Goal: Communication & Community: Answer question/provide support

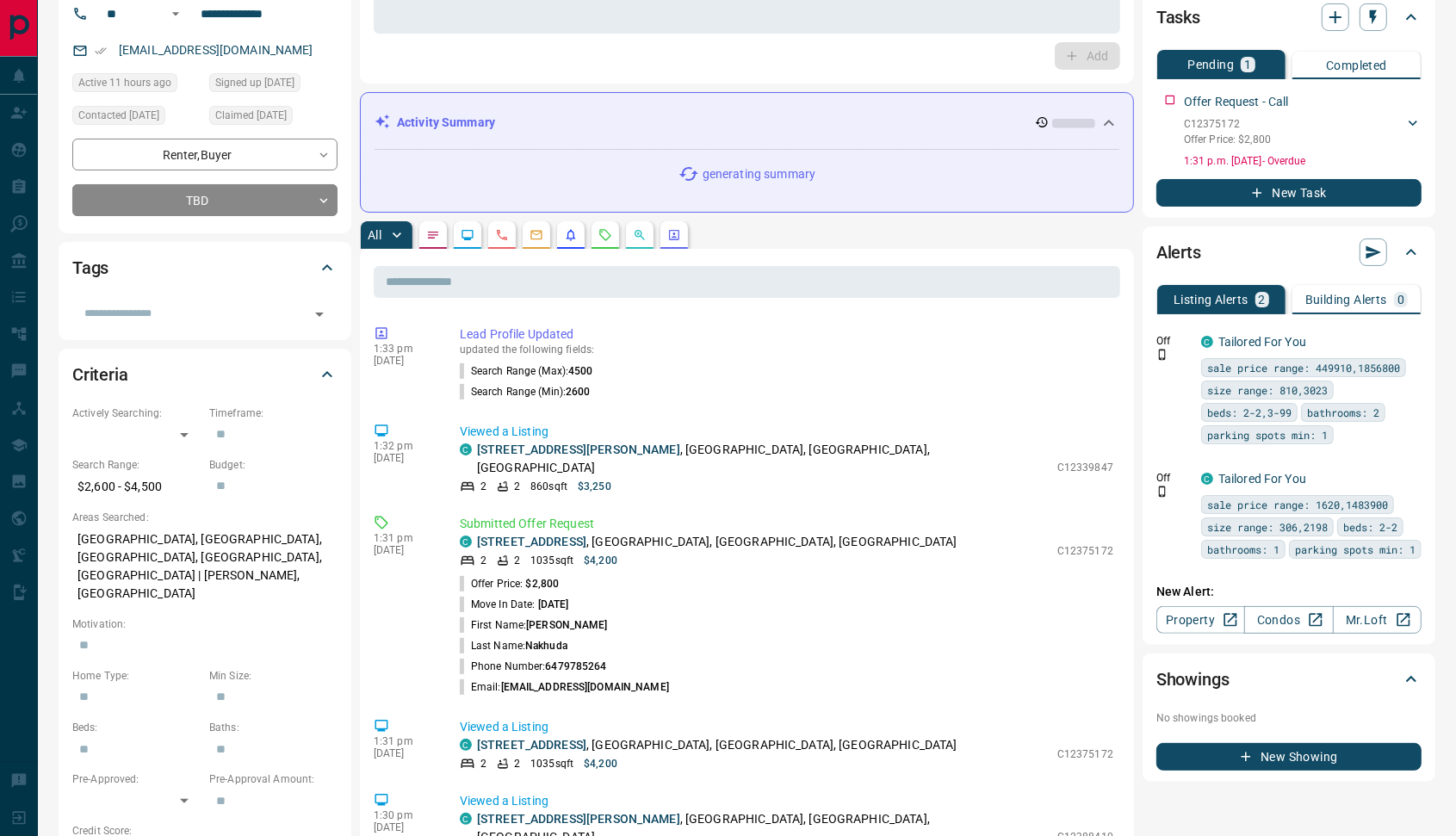
scroll to position [35, 0]
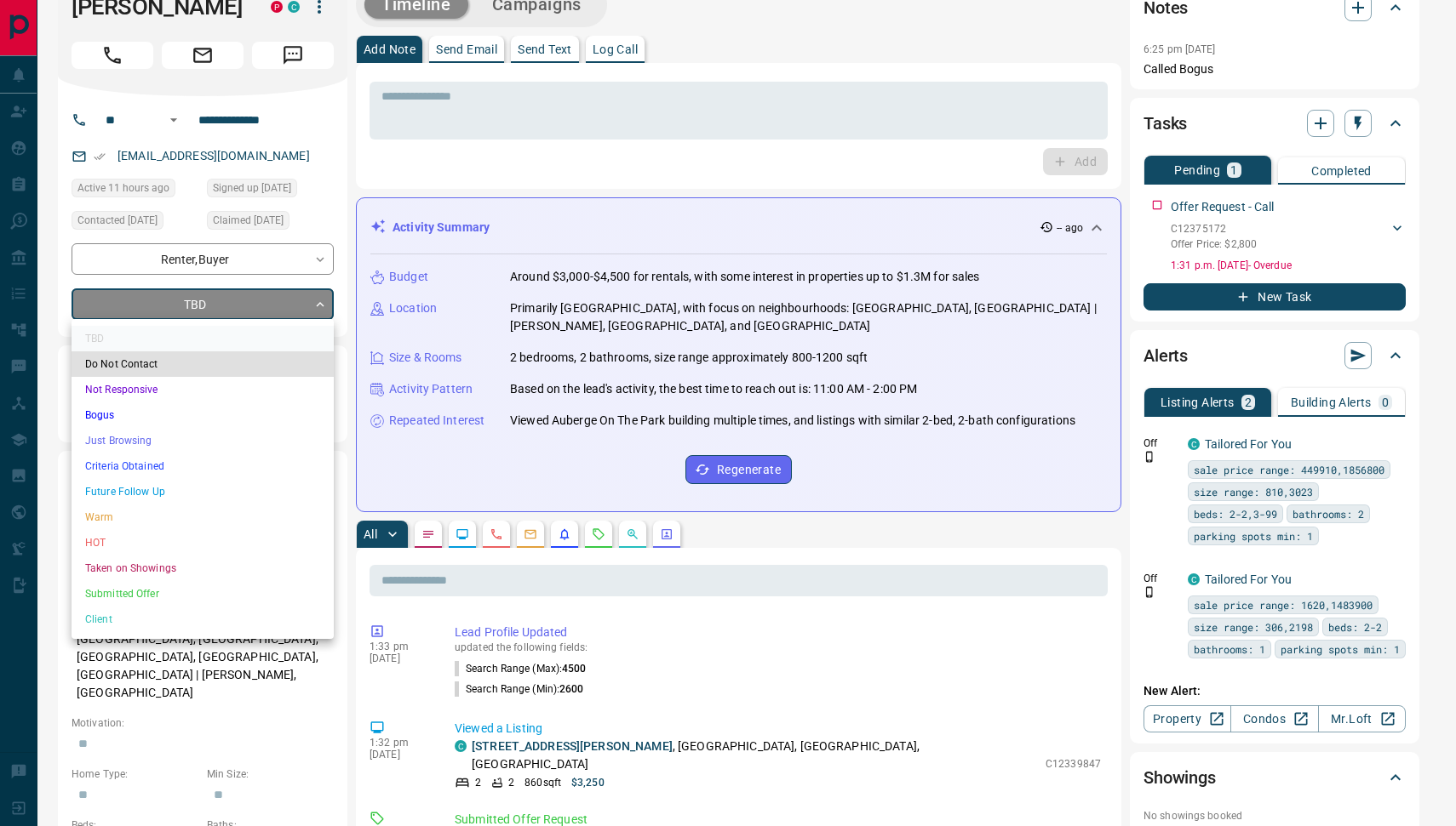
click at [190, 504] on li "Warm" at bounding box center [202, 517] width 262 height 25
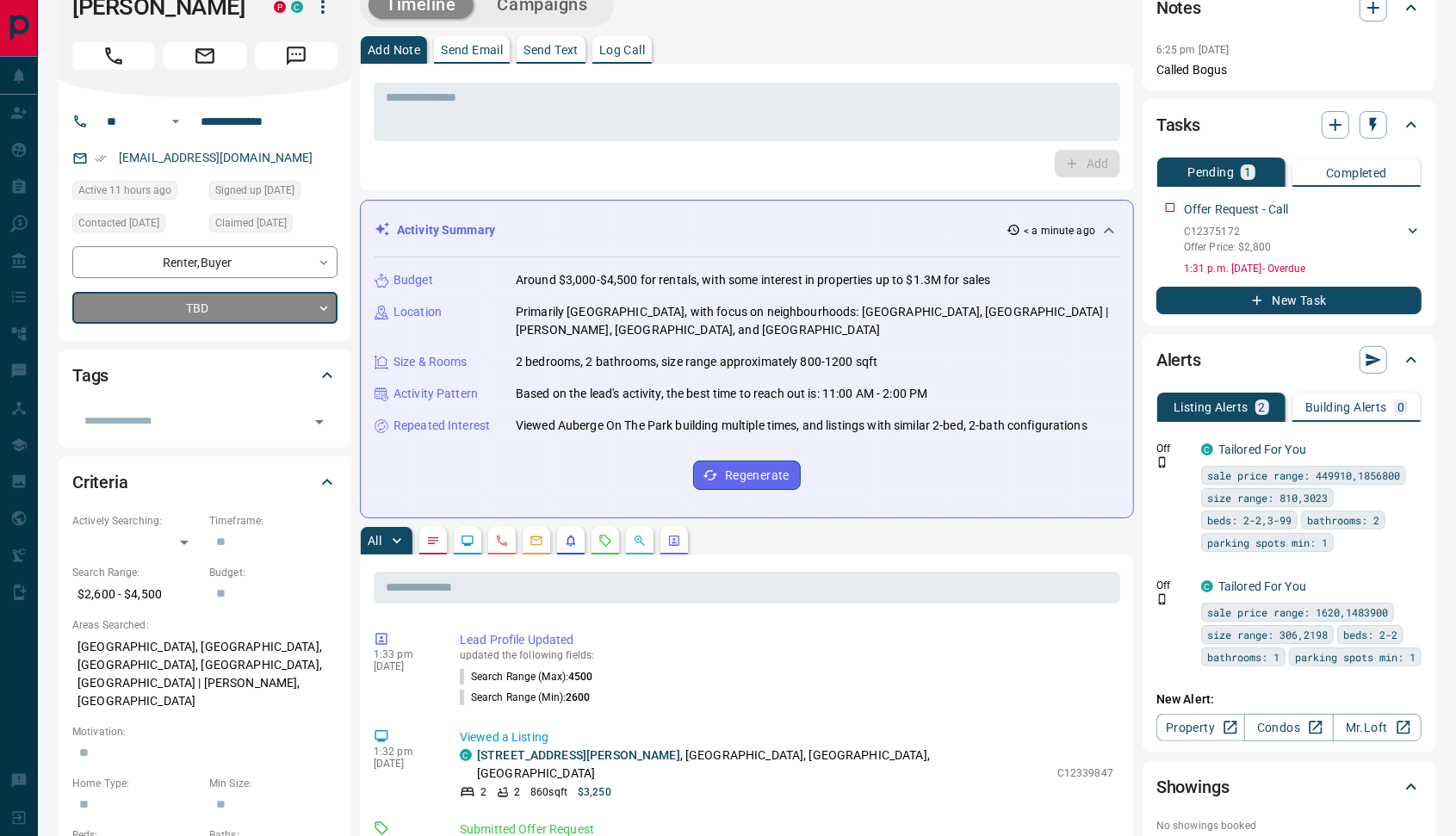
type input "*"
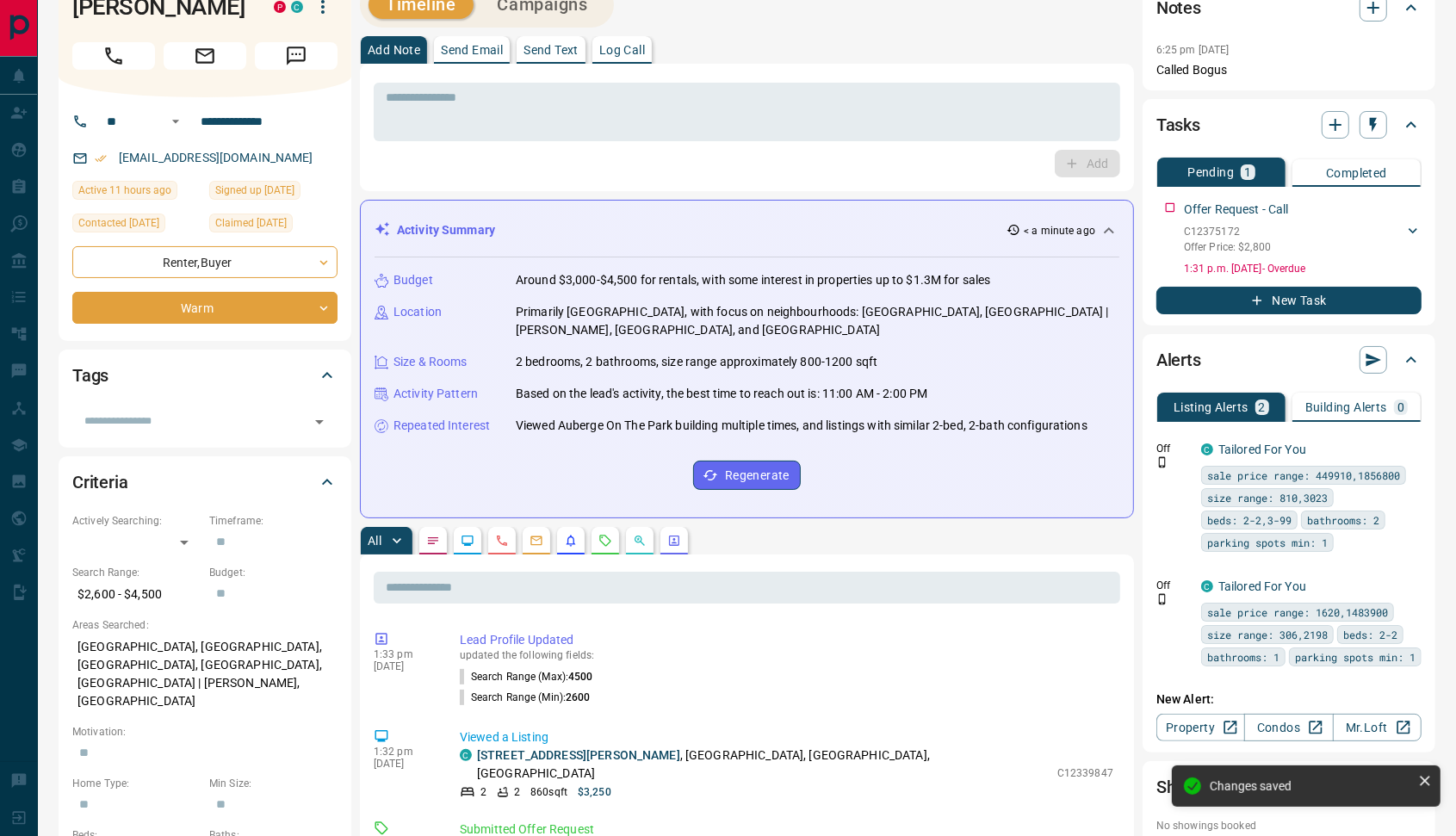
click at [477, 44] on p "Send Email" at bounding box center [472, 50] width 62 height 12
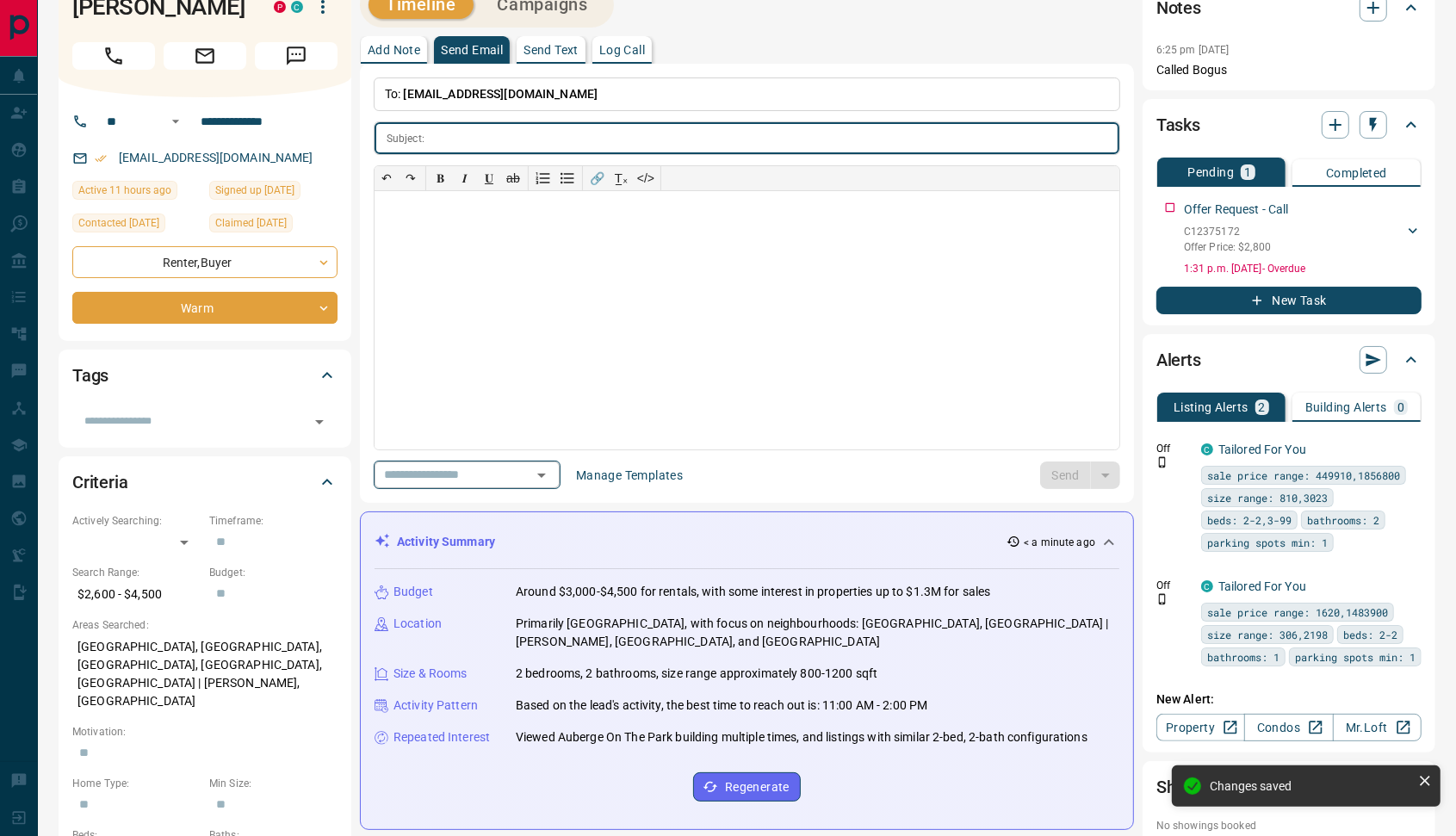
click at [546, 474] on icon "Open" at bounding box center [541, 475] width 8 height 5
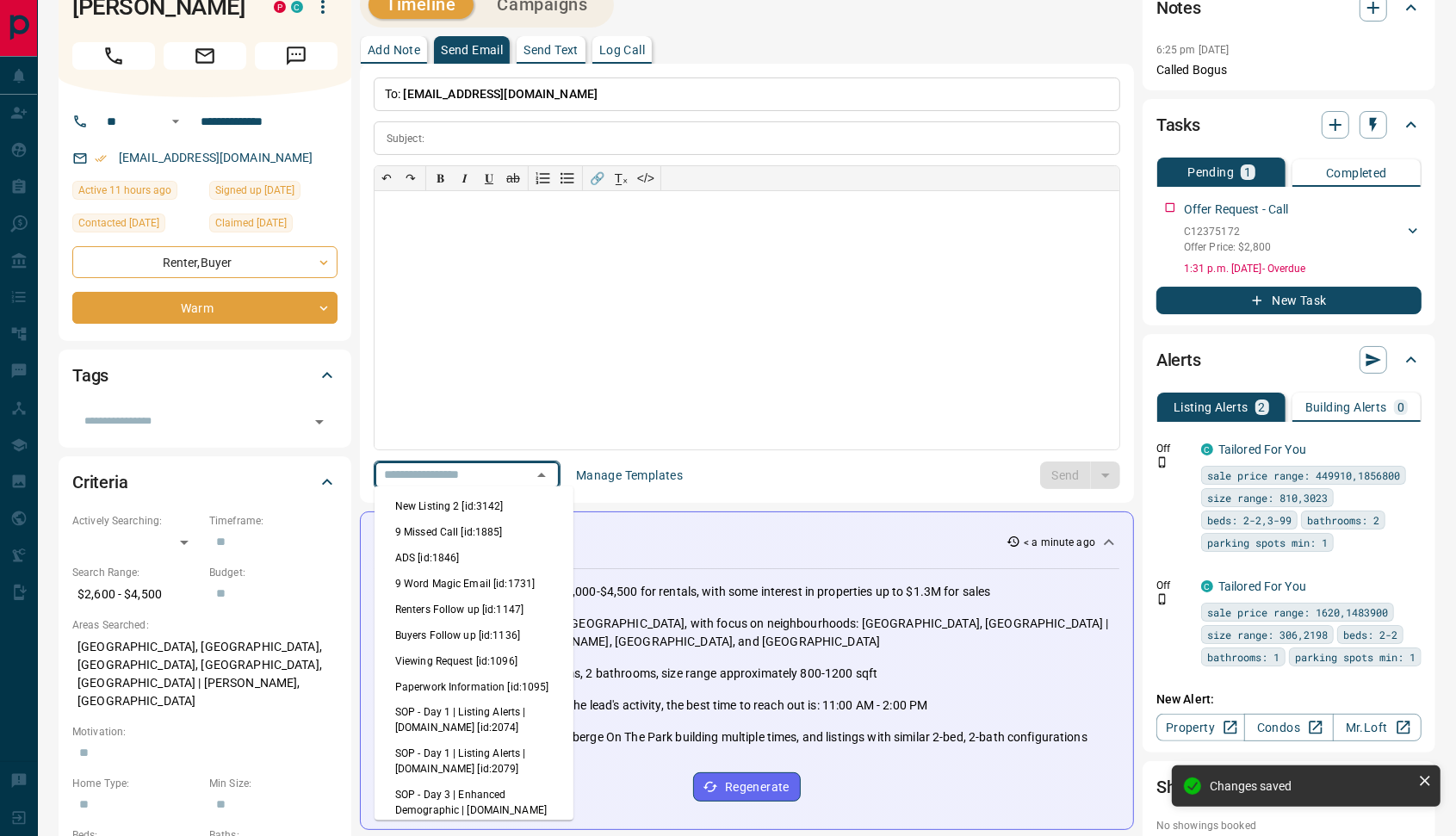
click at [472, 652] on li "Viewing Request [id:1096]" at bounding box center [473, 662] width 199 height 26
type input "**********"
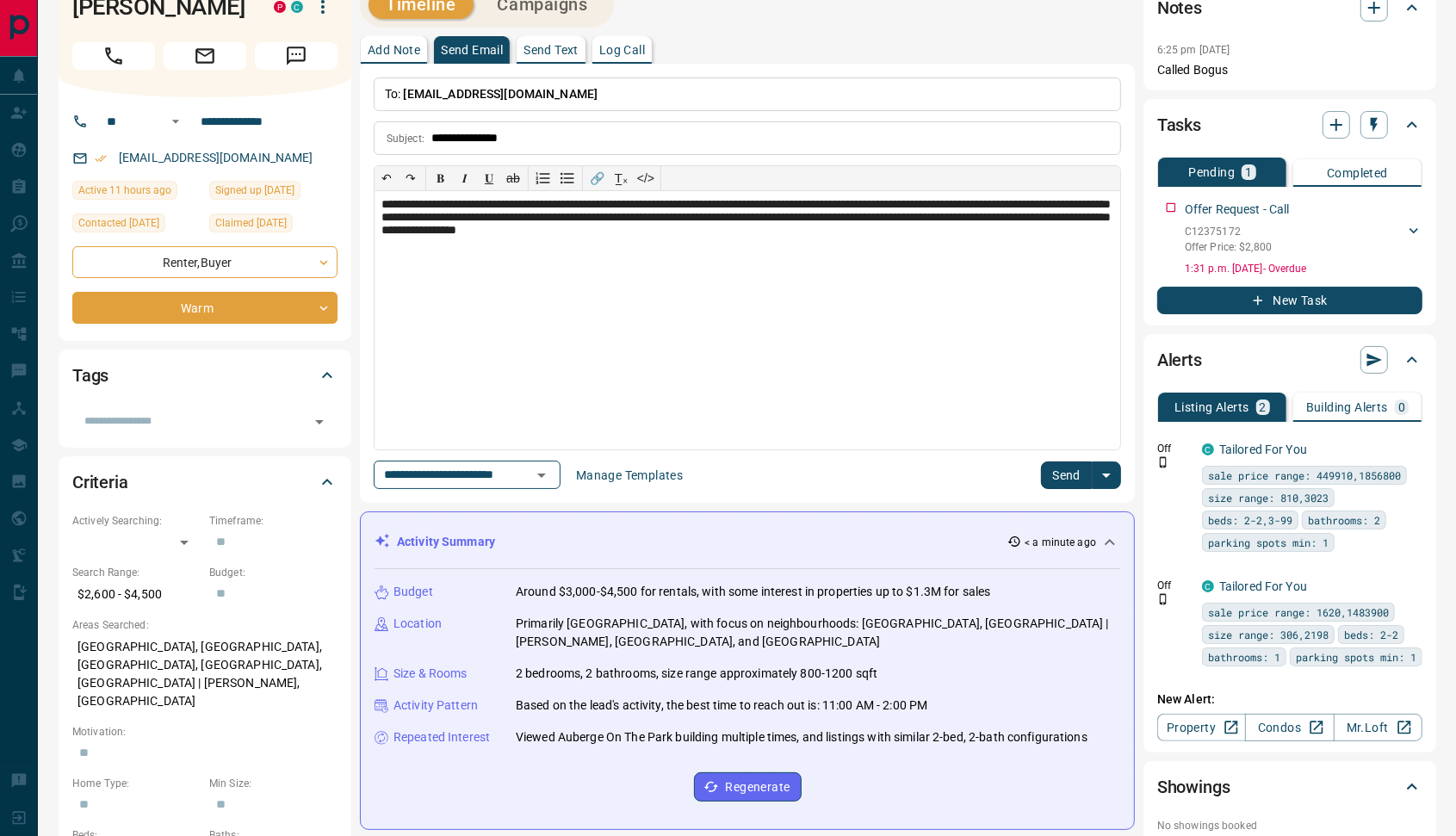
click at [1065, 474] on button "Send" at bounding box center [1065, 475] width 50 height 28
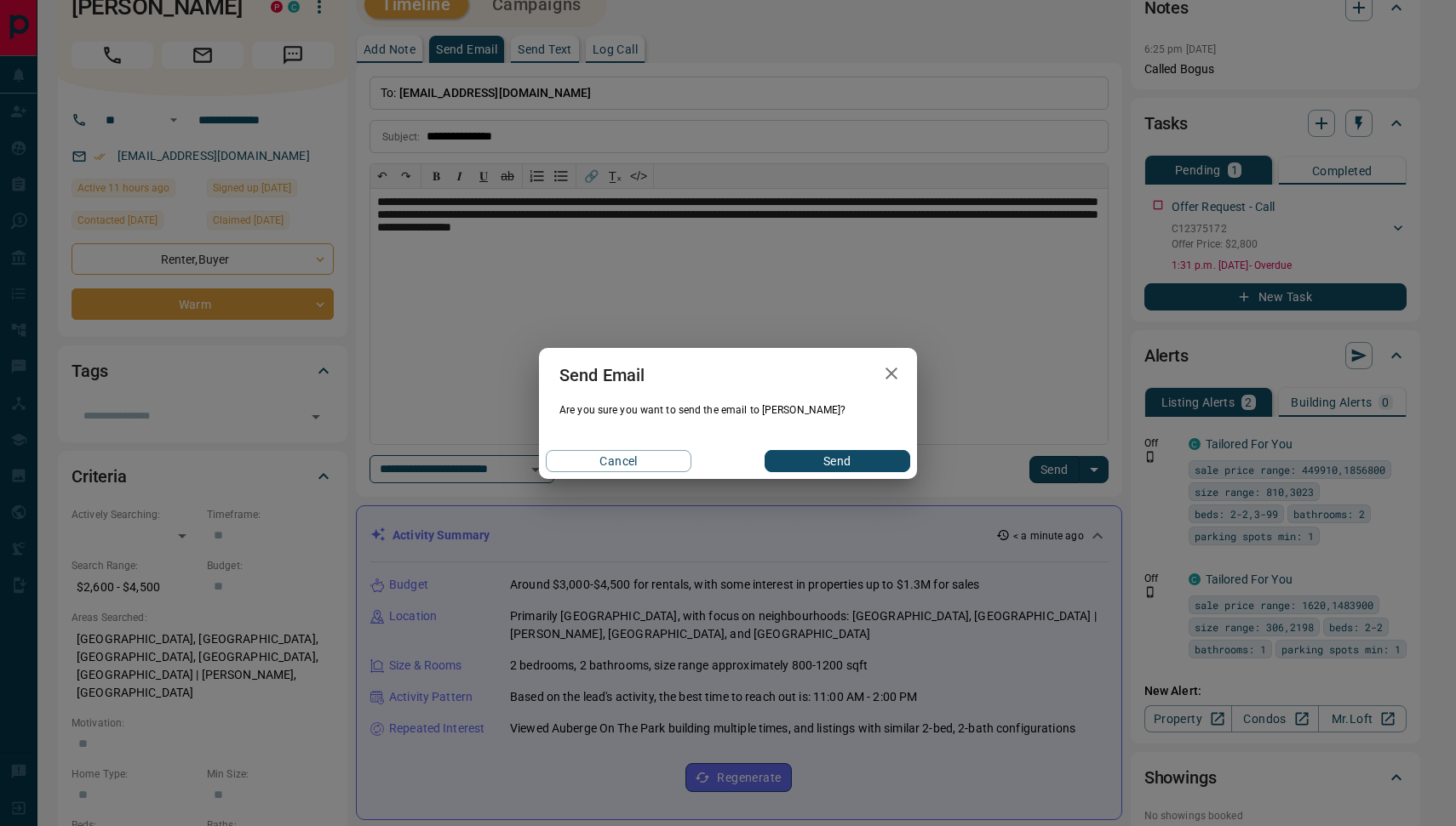
click at [817, 456] on button "Send" at bounding box center [837, 461] width 145 height 22
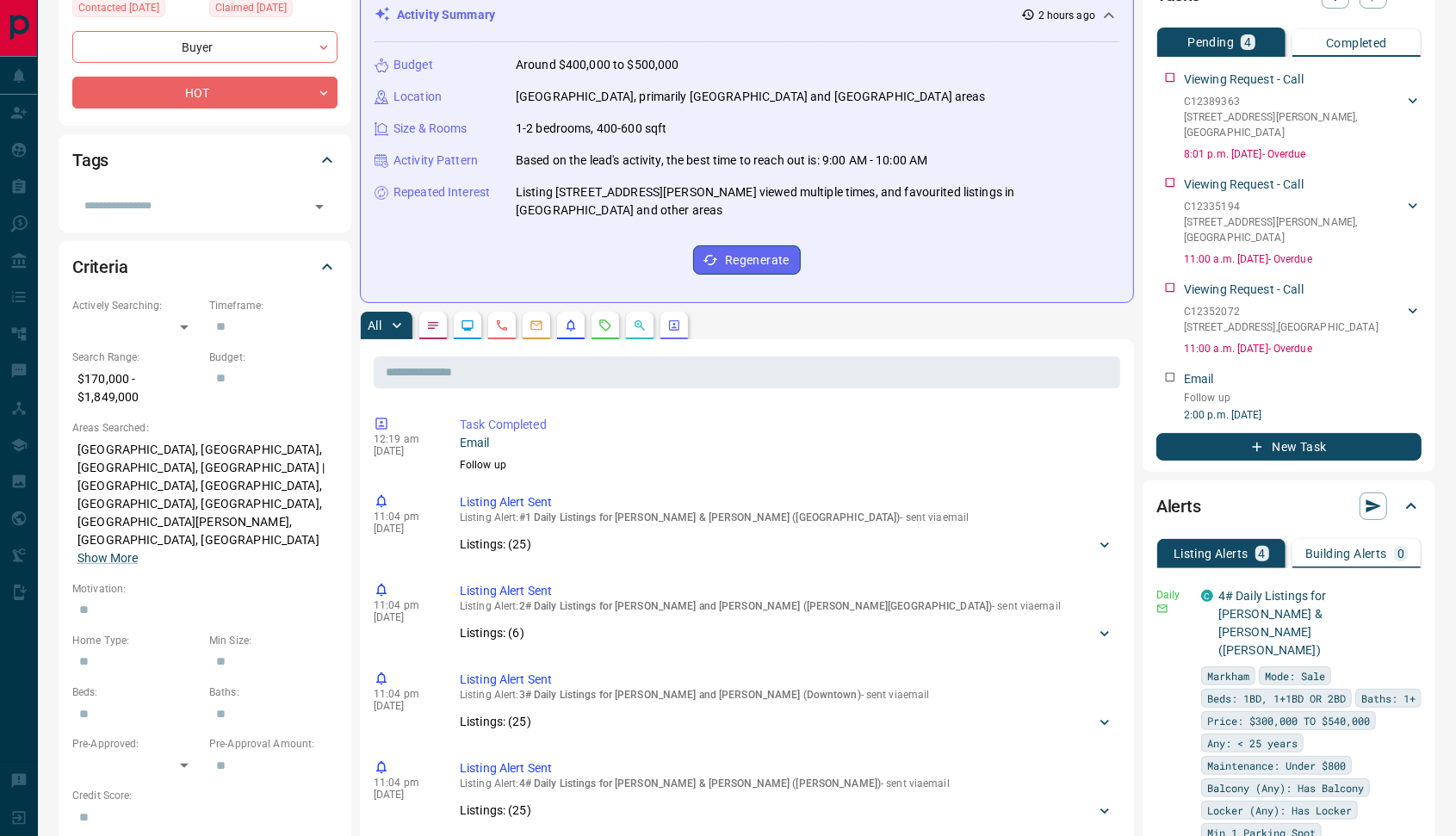
scroll to position [35, 0]
